Goal: Information Seeking & Learning: Learn about a topic

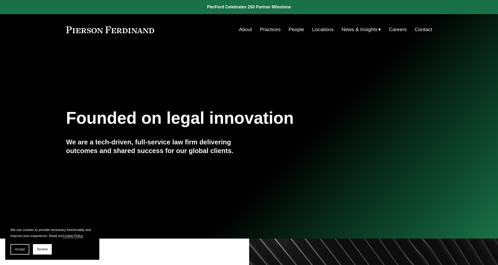
click at [292, 30] on link "People" at bounding box center [297, 30] width 16 height 10
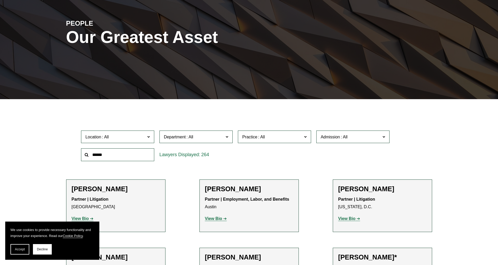
scroll to position [183, 0]
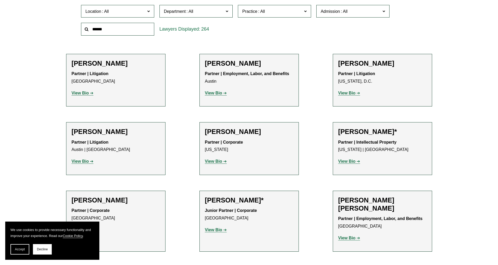
click at [336, 13] on span "Admission" at bounding box center [330, 11] width 19 height 4
click at [335, 15] on span "Admission" at bounding box center [351, 11] width 60 height 7
click at [287, 5] on label "Practice" at bounding box center [274, 11] width 73 height 13
click at [225, 12] on label "Department" at bounding box center [195, 11] width 73 height 13
click at [125, 10] on span "Location" at bounding box center [115, 11] width 60 height 7
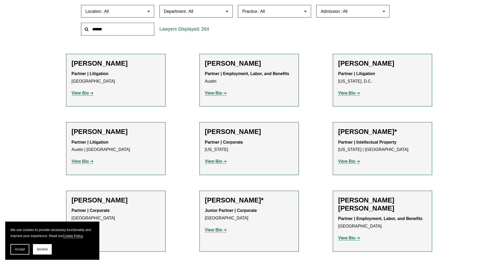
click at [0, 0] on link "Charlotte" at bounding box center [0, 0] width 0 height 0
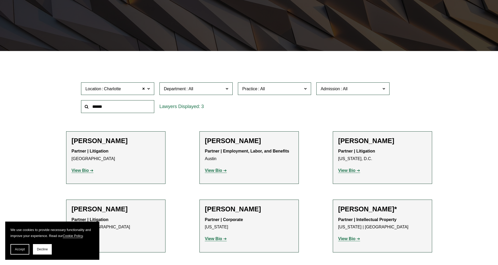
scroll to position [105, 0]
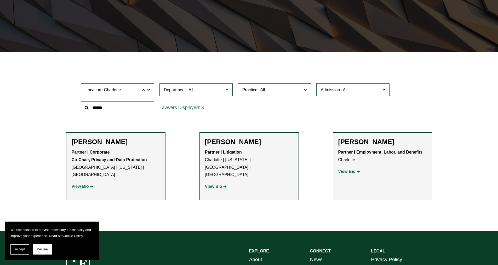
click at [217, 184] on strong "View Bio" at bounding box center [213, 186] width 17 height 4
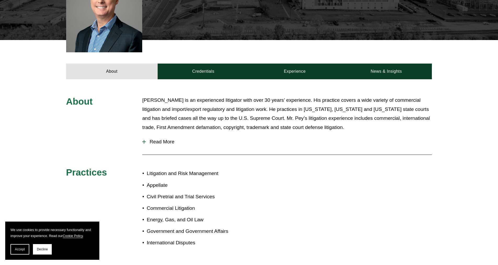
scroll to position [164, 0]
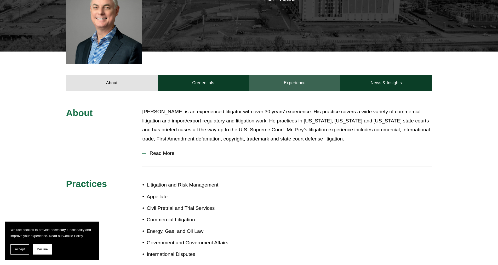
click at [292, 84] on link "Experience" at bounding box center [295, 83] width 92 height 16
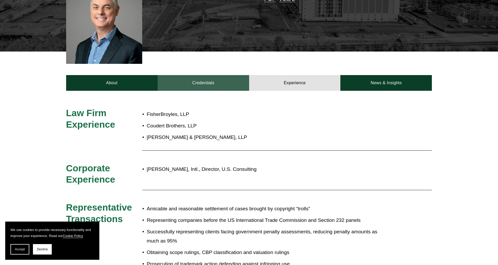
click at [184, 75] on link "Credentials" at bounding box center [204, 83] width 92 height 16
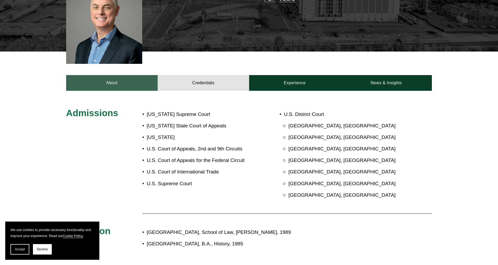
click at [130, 75] on link "About" at bounding box center [112, 83] width 92 height 16
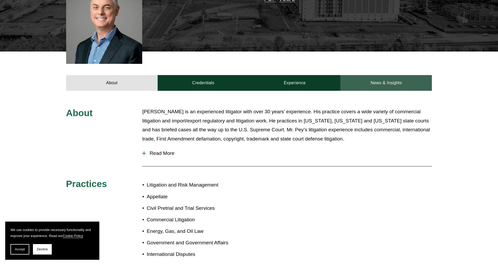
click at [389, 83] on link "News & Insights" at bounding box center [386, 83] width 92 height 16
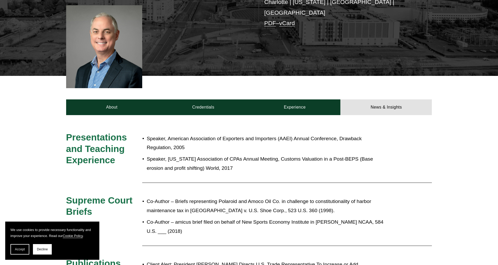
scroll to position [7, 0]
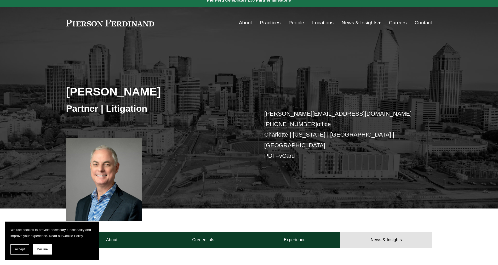
click at [112, 22] on link at bounding box center [110, 23] width 88 height 7
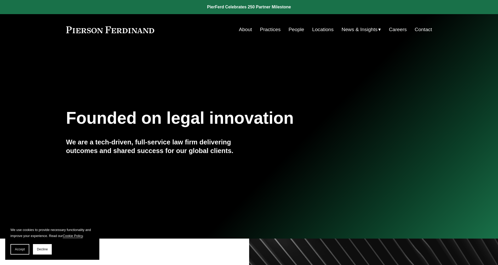
click at [247, 27] on link "About" at bounding box center [245, 30] width 13 height 10
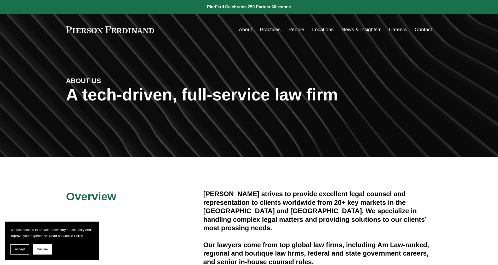
click at [296, 31] on link "People" at bounding box center [297, 30] width 16 height 10
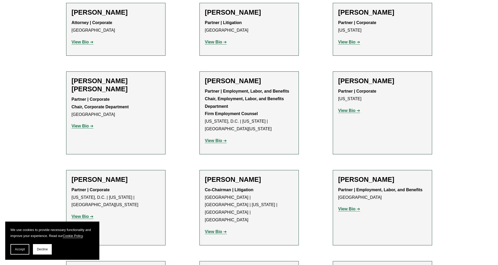
scroll to position [2066, 0]
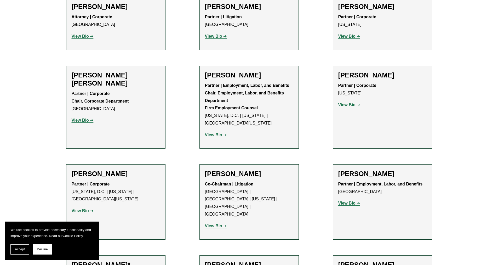
click at [213, 224] on strong "View Bio" at bounding box center [213, 226] width 17 height 4
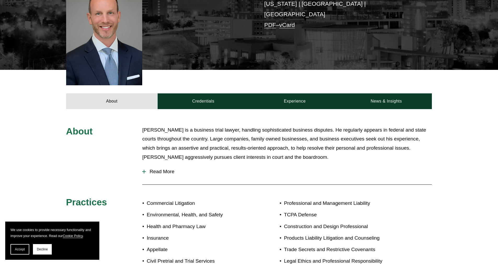
scroll to position [183, 0]
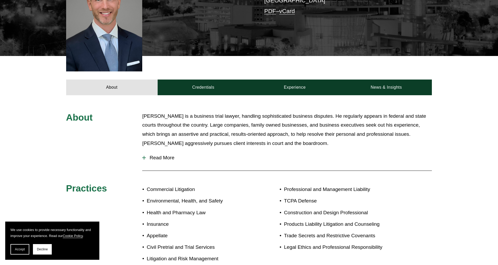
click at [159, 155] on span "Read More" at bounding box center [289, 158] width 286 height 6
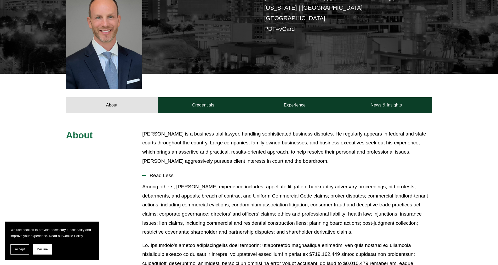
scroll to position [78, 0]
